Goal: Transaction & Acquisition: Book appointment/travel/reservation

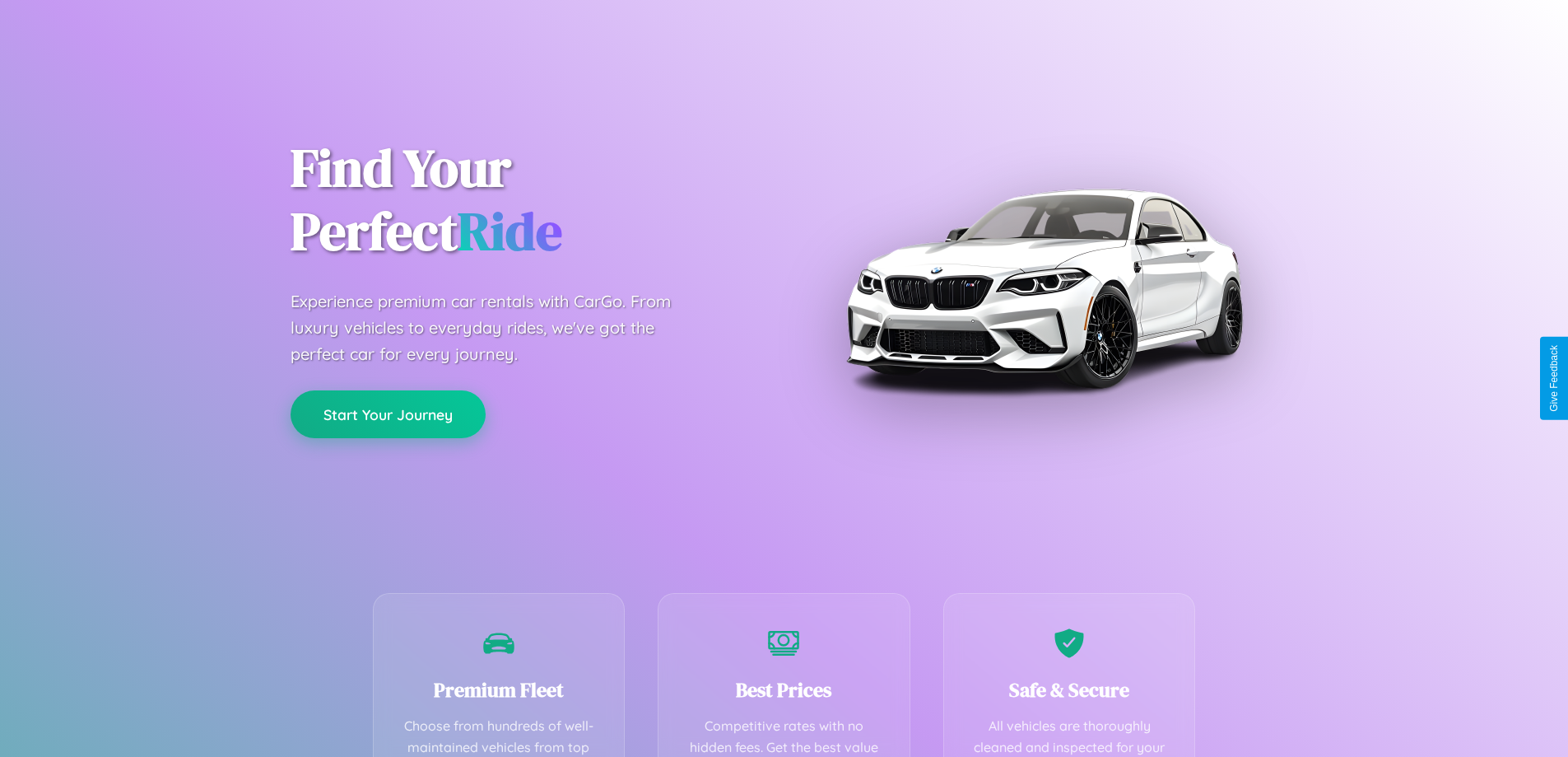
click at [388, 414] on button "Start Your Journey" at bounding box center [388, 413] width 195 height 48
click at [388, 413] on button "Start Your Journey" at bounding box center [388, 413] width 195 height 48
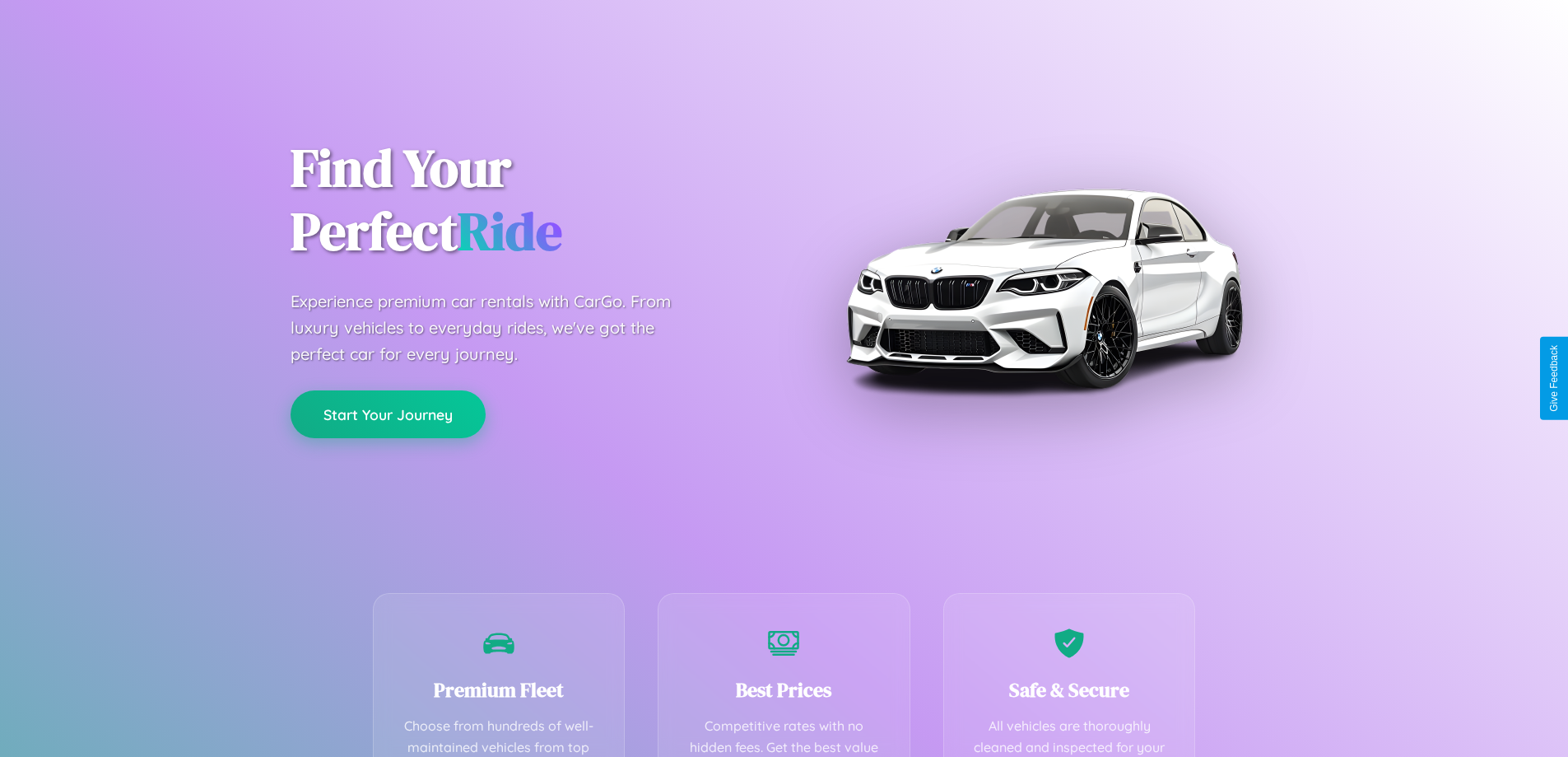
click at [388, 413] on button "Start Your Journey" at bounding box center [388, 413] width 195 height 48
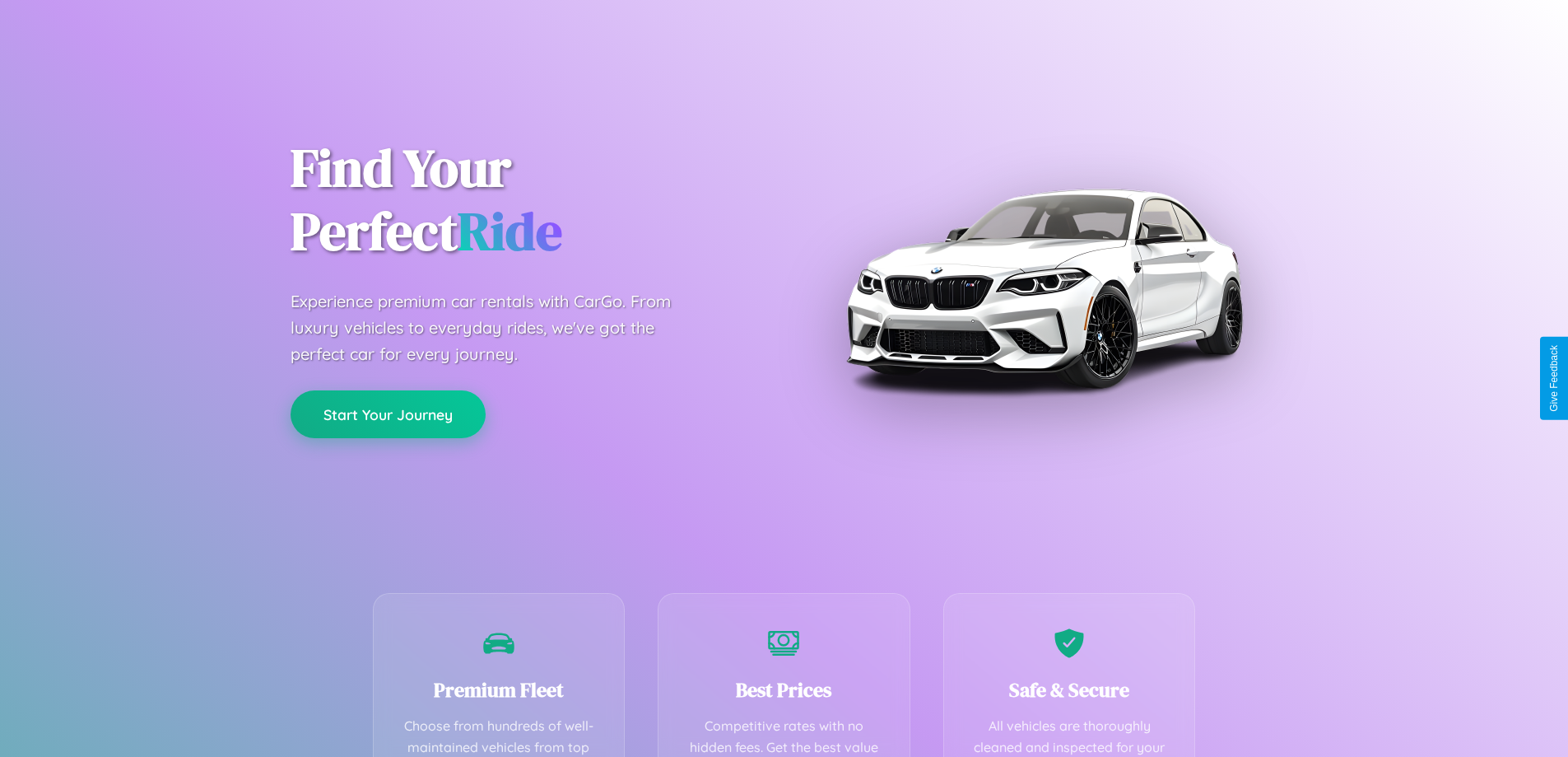
click at [388, 413] on button "Start Your Journey" at bounding box center [388, 413] width 195 height 48
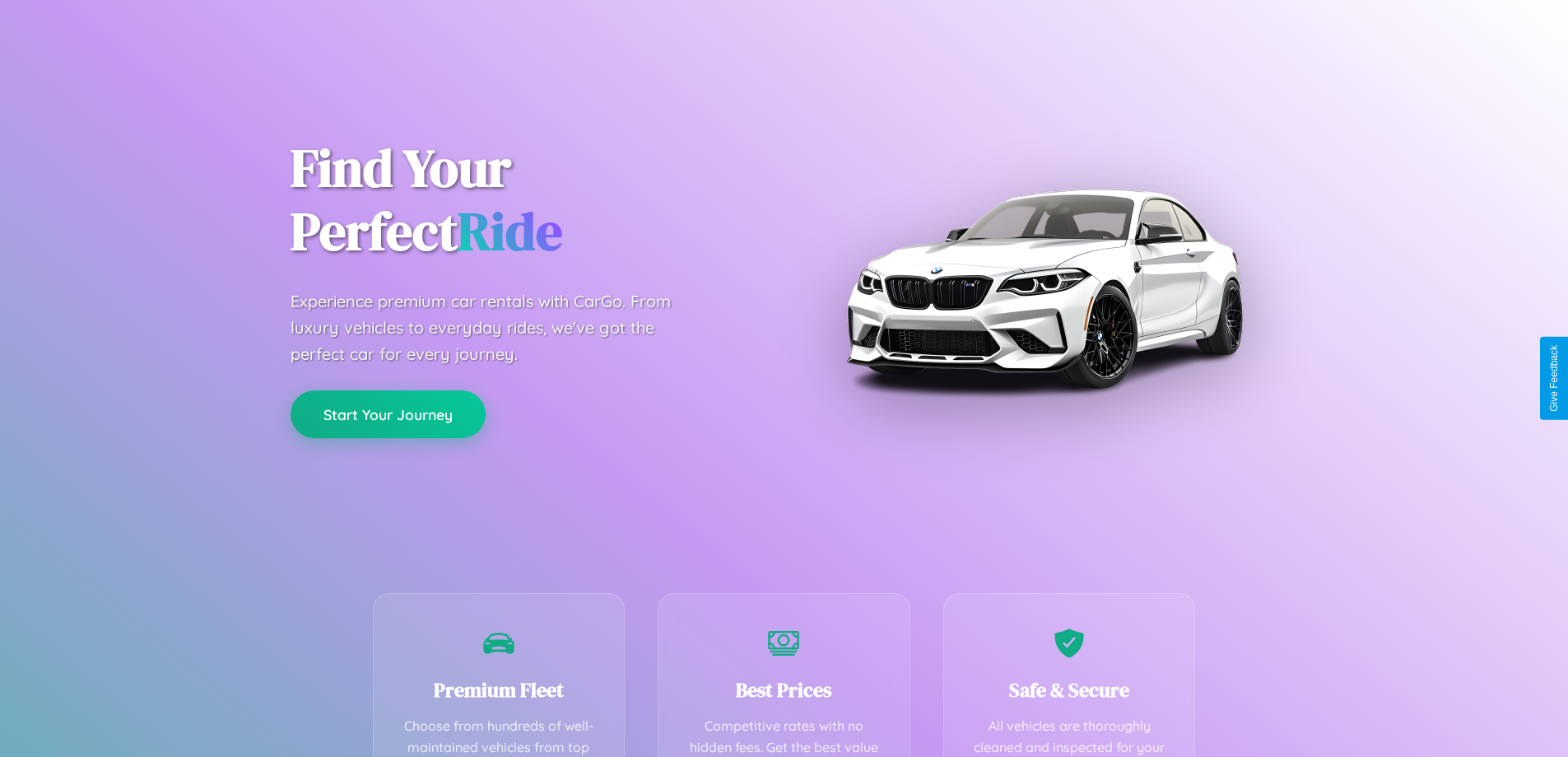
click at [388, 413] on button "Start Your Journey" at bounding box center [388, 413] width 195 height 48
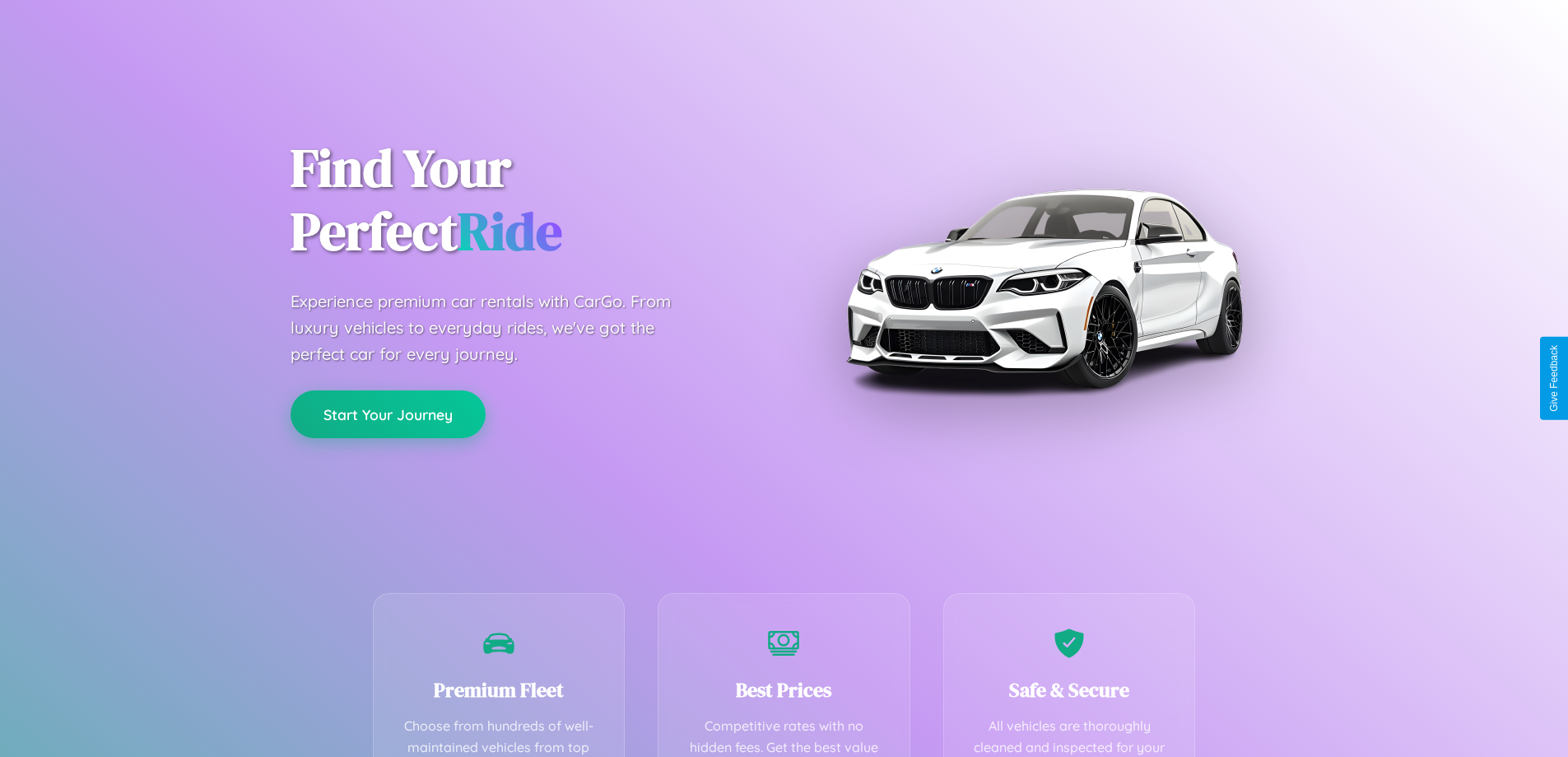
click at [388, 413] on button "Start Your Journey" at bounding box center [388, 413] width 195 height 48
